Goal: Task Accomplishment & Management: Manage account settings

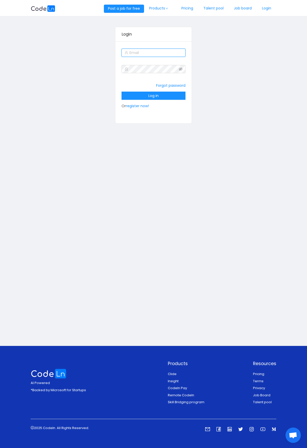
click at [143, 50] on input "text" at bounding box center [153, 53] width 64 height 8
type input "[EMAIL_ADDRESS][DOMAIN_NAME]"
click at [155, 95] on button "Log in" at bounding box center [153, 96] width 64 height 8
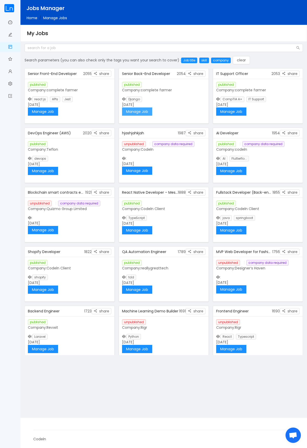
click at [134, 114] on button "Manage Job" at bounding box center [137, 111] width 30 height 8
